Goal: Use online tool/utility: Utilize a website feature to perform a specific function

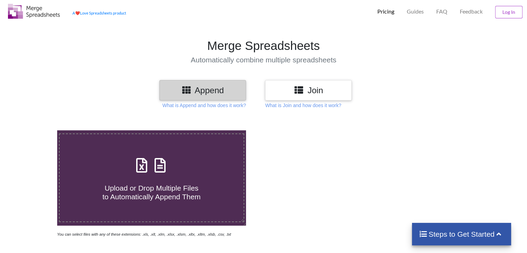
scroll to position [17, 0]
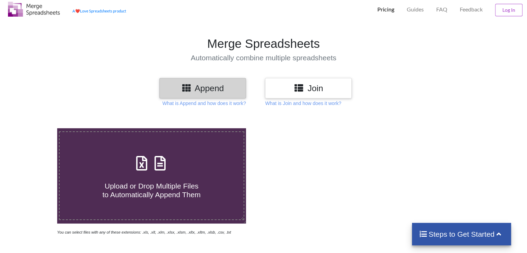
click at [181, 186] on span "Upload or Drop Multiple Files to Automatically Append Them" at bounding box center [152, 190] width 98 height 17
click at [36, 128] on input "Upload or Drop Multiple Files to Automatically Append Them" at bounding box center [36, 128] width 0 height 0
type input "C:\fakepath\[DATE].xlsx"
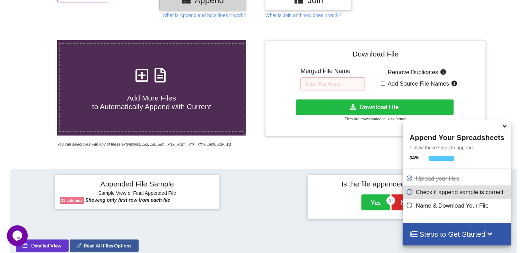
scroll to position [104, 0]
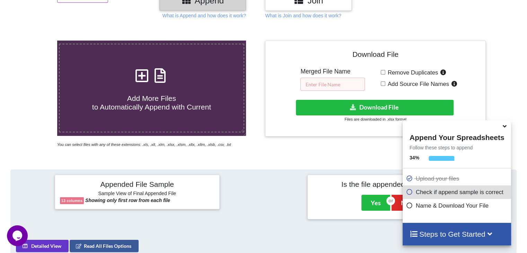
click at [333, 83] on input "text" at bounding box center [333, 84] width 64 height 13
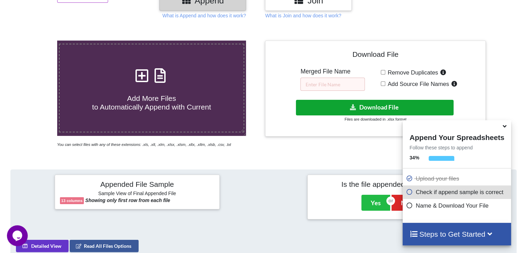
click at [369, 111] on button "Download File" at bounding box center [375, 108] width 158 height 16
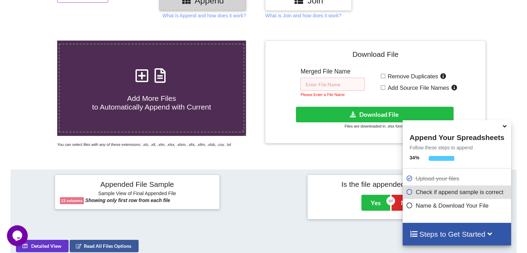
click at [325, 85] on input "text" at bounding box center [333, 84] width 64 height 13
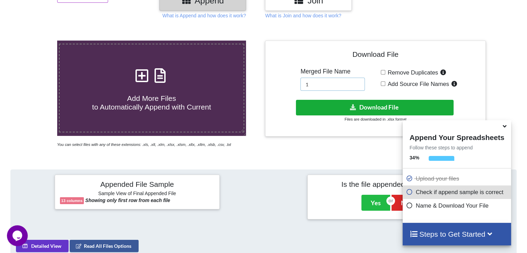
type input "1"
click at [373, 110] on button "Download File" at bounding box center [375, 108] width 158 height 16
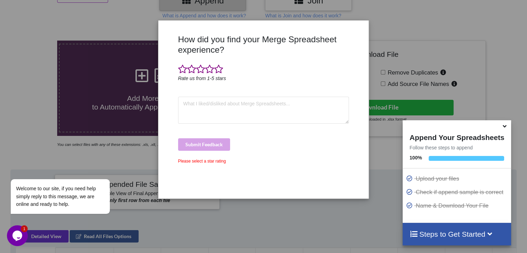
click at [47, 85] on div "How did you find your Merge Spreadsheet experience? Rate us from 1-5 stars Subm…" at bounding box center [263, 126] width 527 height 253
